Goal: Task Accomplishment & Management: Use online tool/utility

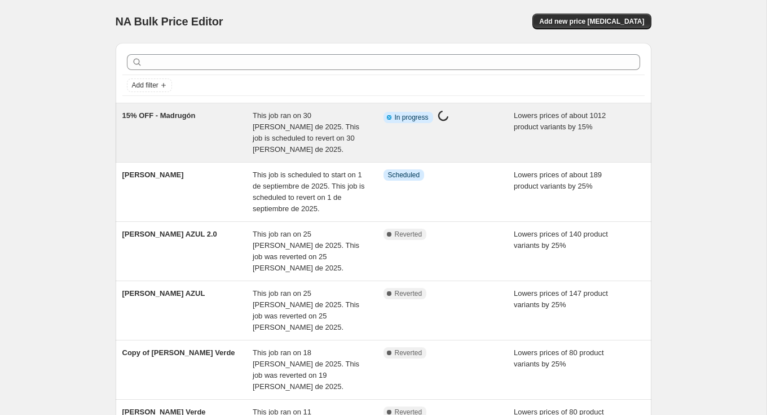
click at [465, 128] on div "Info Partially complete In progress Price [MEDICAL_DATA] in progress..." at bounding box center [449, 132] width 131 height 45
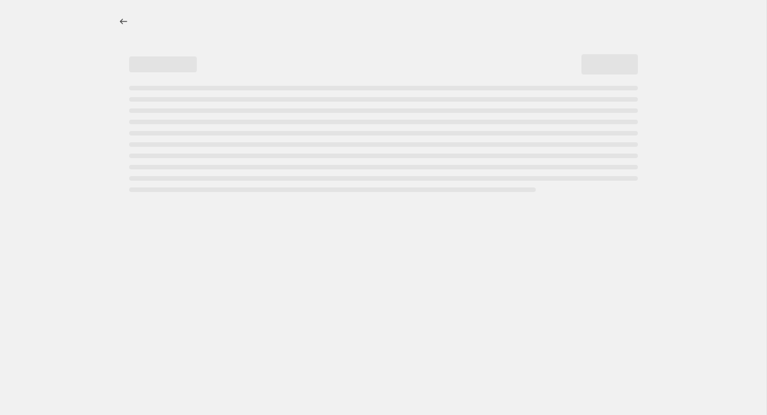
select select "percentage"
select select "not_equal"
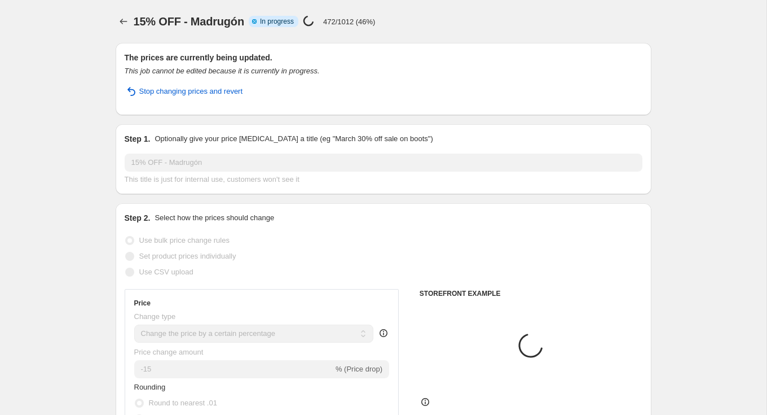
select select "tag"
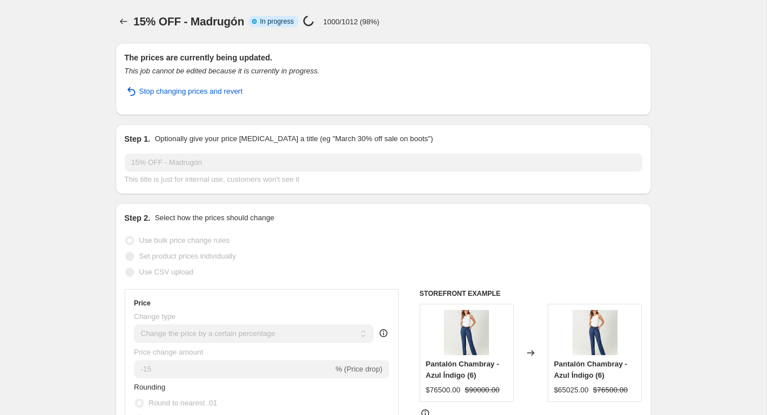
select select "percentage"
select select "tag"
select select "not_equal"
select select "tag"
select select "not_equal"
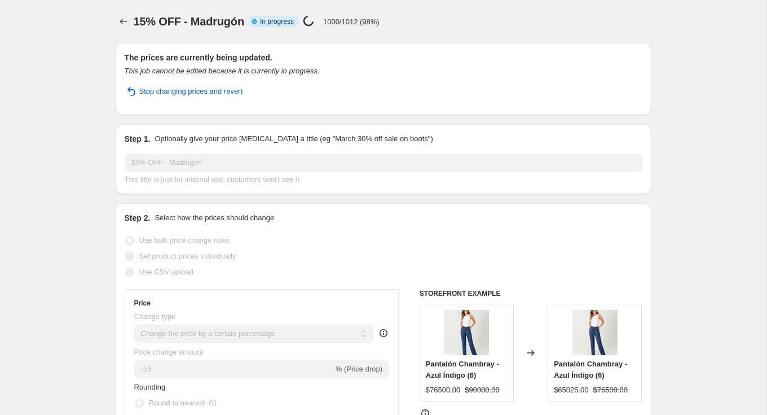
select select "product_status"
